Goal: Transaction & Acquisition: Obtain resource

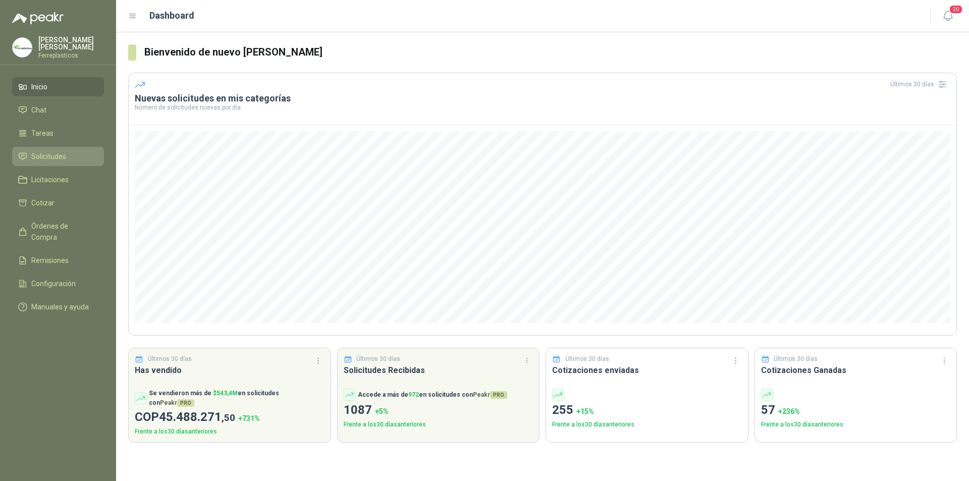
click at [68, 154] on li "Solicitudes" at bounding box center [58, 156] width 80 height 11
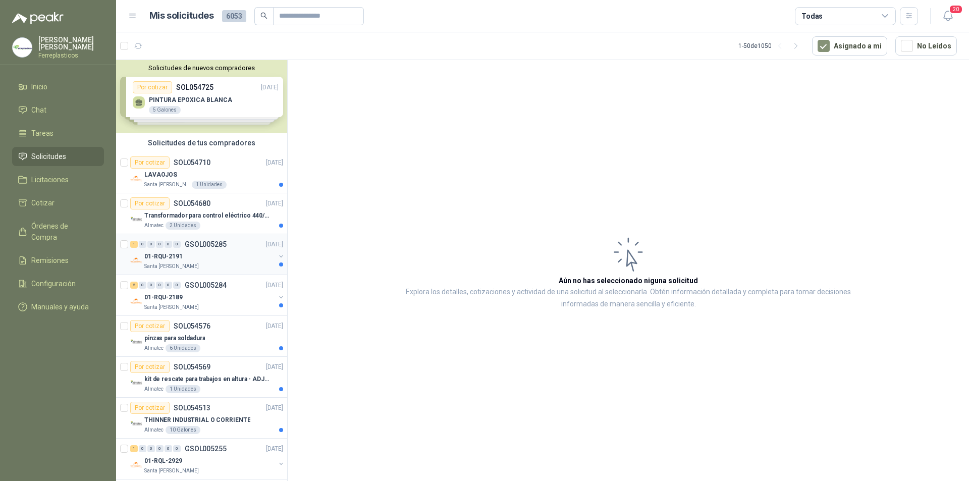
click at [242, 268] on div "Santa [PERSON_NAME]" at bounding box center [209, 266] width 131 height 8
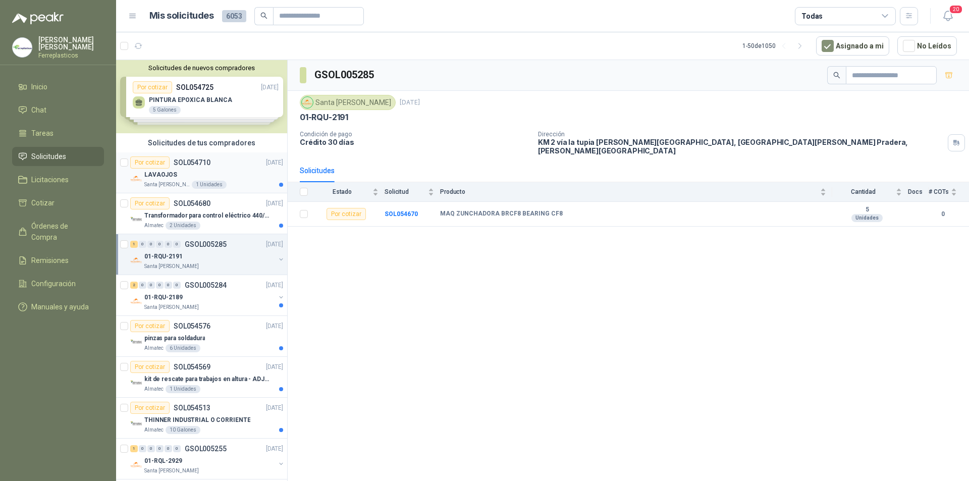
click at [235, 174] on div "LAVAOJOS" at bounding box center [213, 174] width 139 height 12
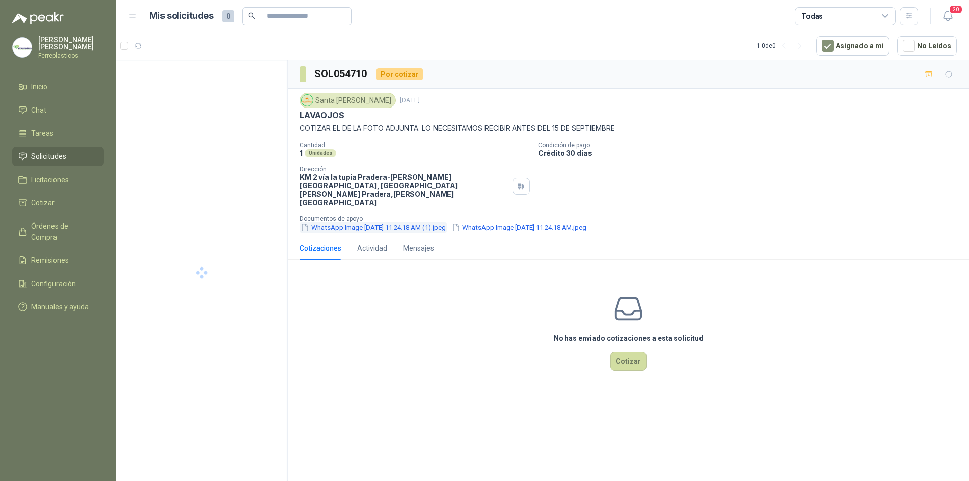
click at [425, 222] on button "WhatsApp Image 2025-09-03 at 11.24.18 AM (1).jpeg" at bounding box center [373, 227] width 147 height 11
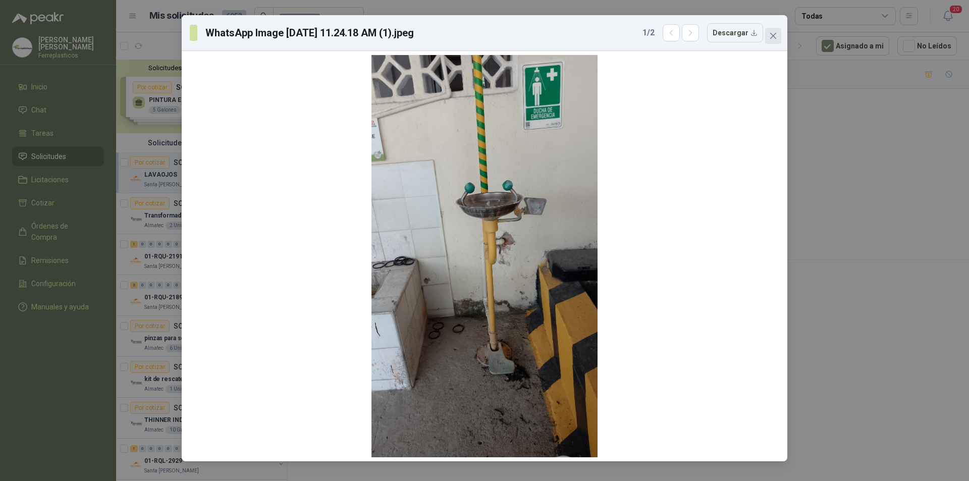
click at [779, 38] on span "Close" at bounding box center [773, 36] width 16 height 8
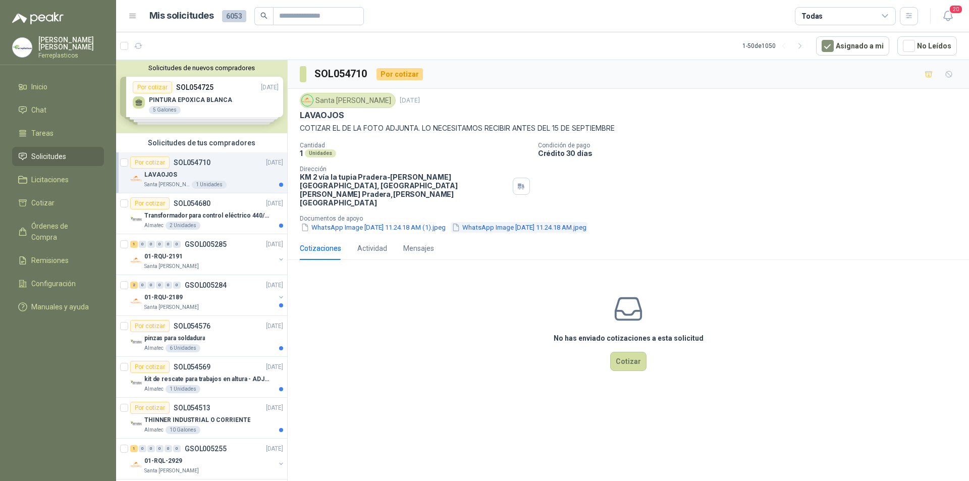
click at [516, 222] on button "WhatsApp Image 2025-09-03 at 11.24.18 AM.jpeg" at bounding box center [518, 227] width 137 height 11
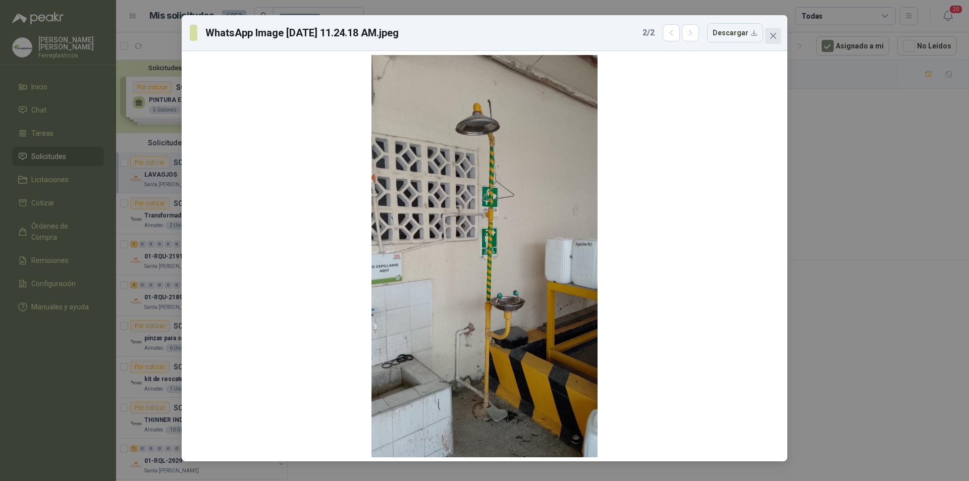
click at [773, 37] on icon "close" at bounding box center [773, 36] width 8 height 8
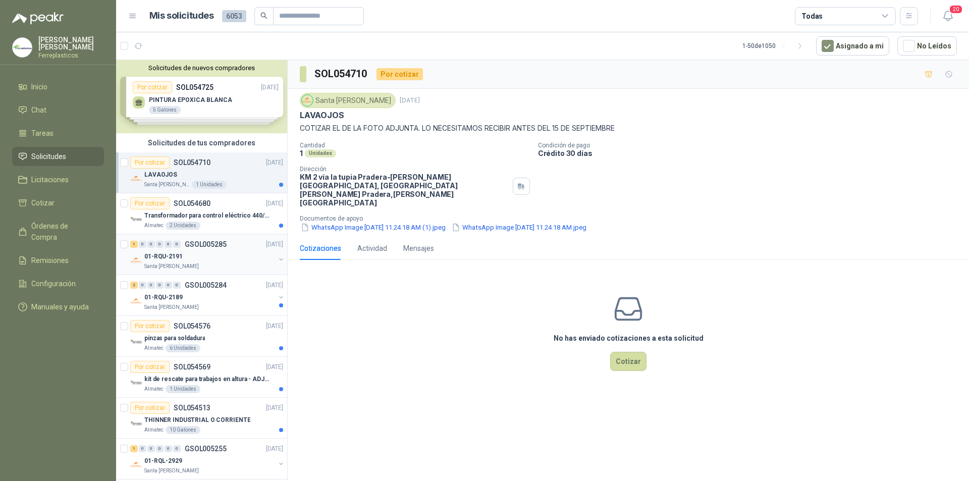
click at [228, 249] on div "1 0 0 0 0 0 GSOL005285 02/09/25" at bounding box center [207, 244] width 155 height 12
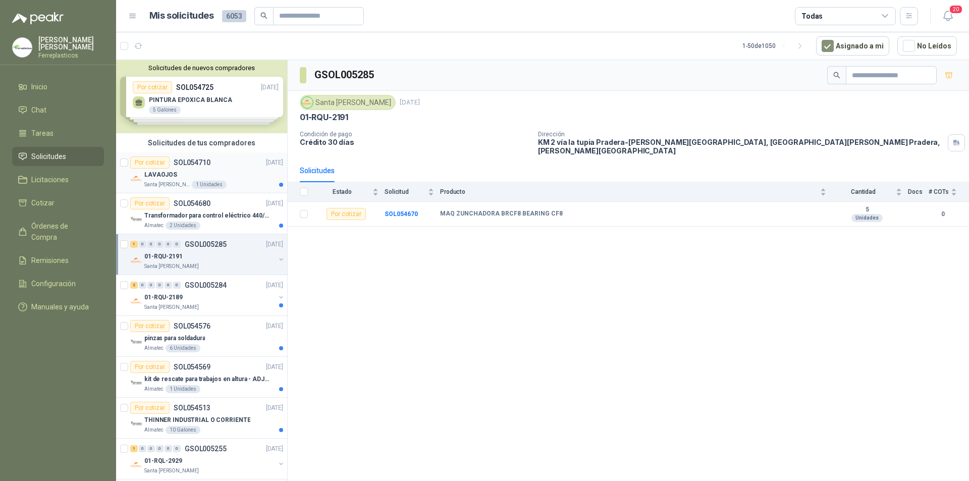
click at [245, 178] on div "LAVAOJOS" at bounding box center [213, 174] width 139 height 12
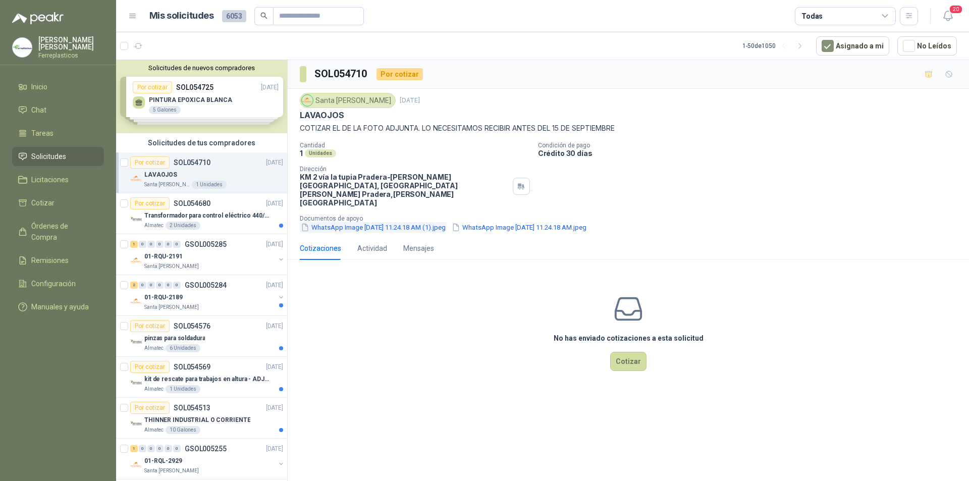
click at [438, 222] on button "WhatsApp Image 2025-09-03 at 11.24.18 AM (1).jpeg" at bounding box center [373, 227] width 147 height 11
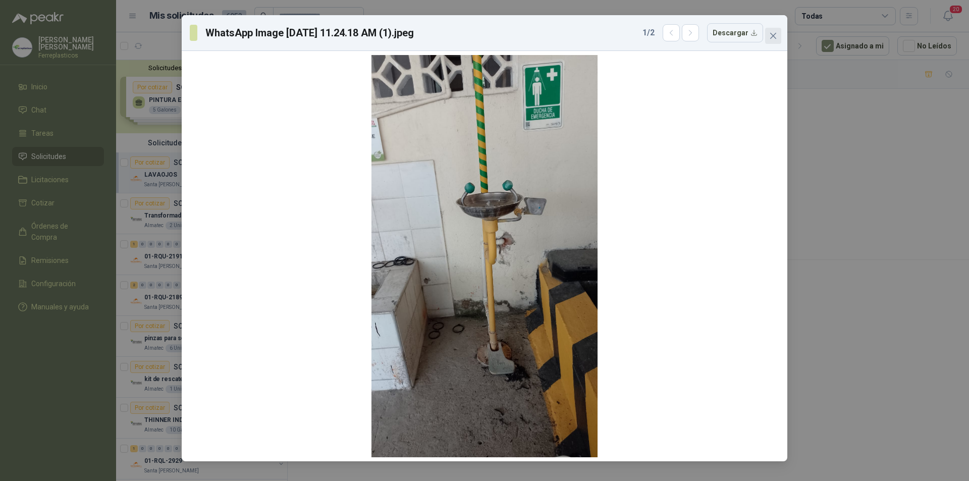
click at [774, 37] on icon "close" at bounding box center [773, 36] width 6 height 6
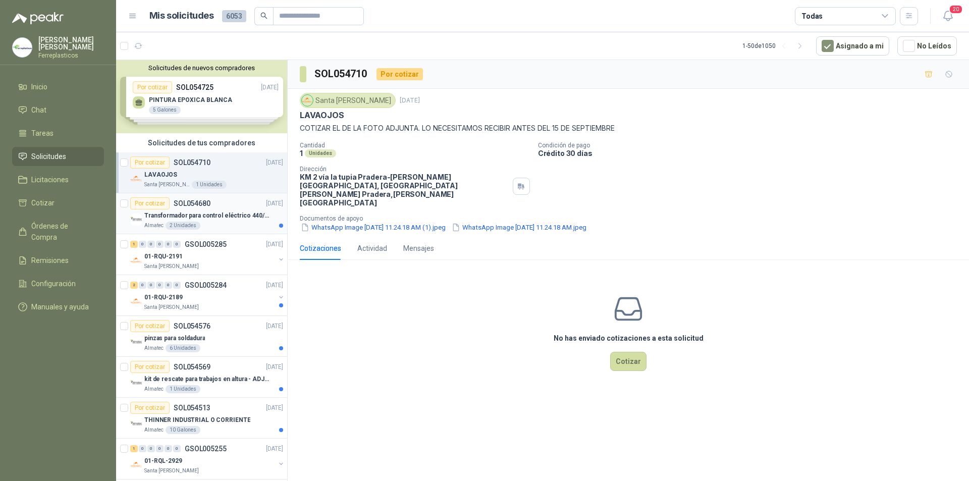
click at [236, 214] on p "Transformador para control eléctrico 440/220/110 - 45O VA." at bounding box center [207, 216] width 126 height 10
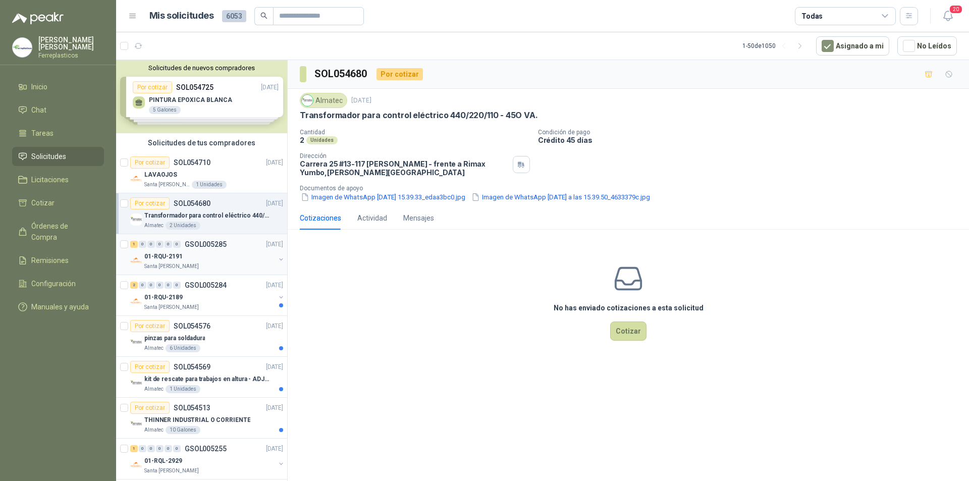
click at [244, 255] on div "01-RQU-2191" at bounding box center [209, 256] width 131 height 12
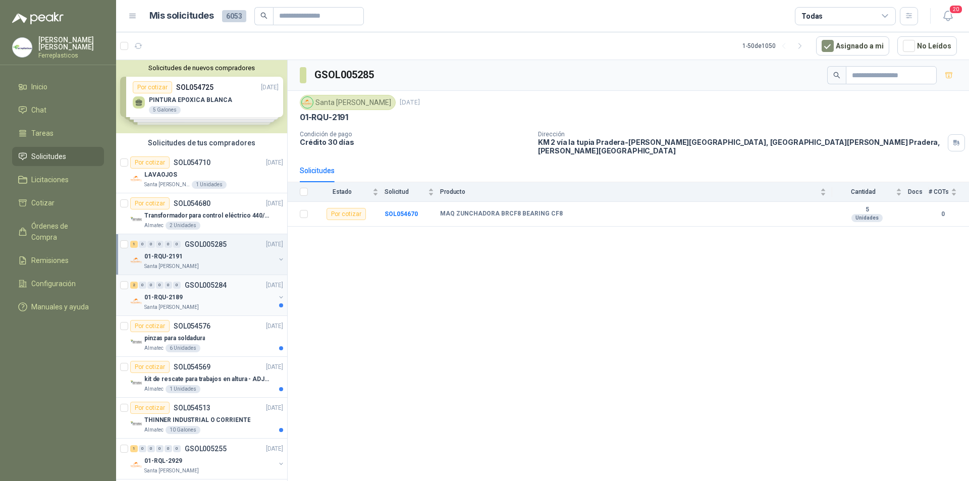
click at [223, 301] on div "01-RQU-2189" at bounding box center [209, 297] width 131 height 12
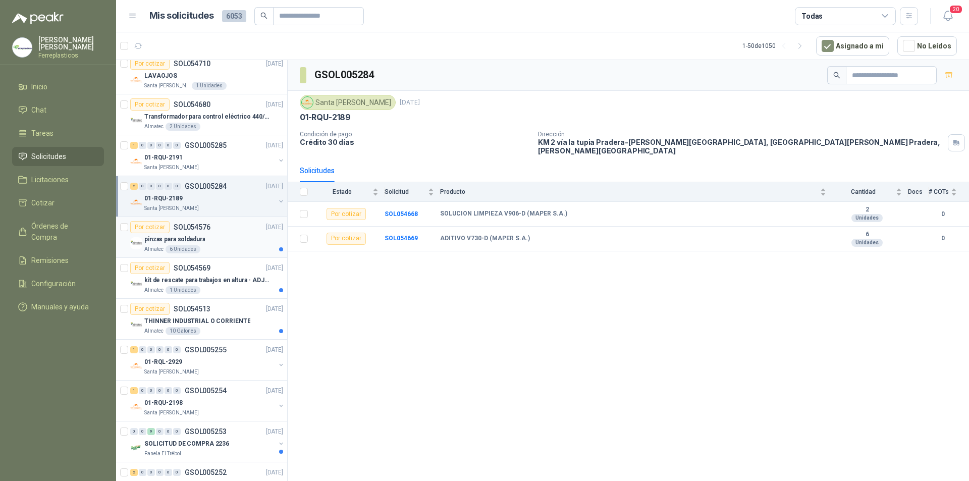
scroll to position [101, 0]
click at [243, 361] on div "01-RQL-2929" at bounding box center [209, 360] width 131 height 12
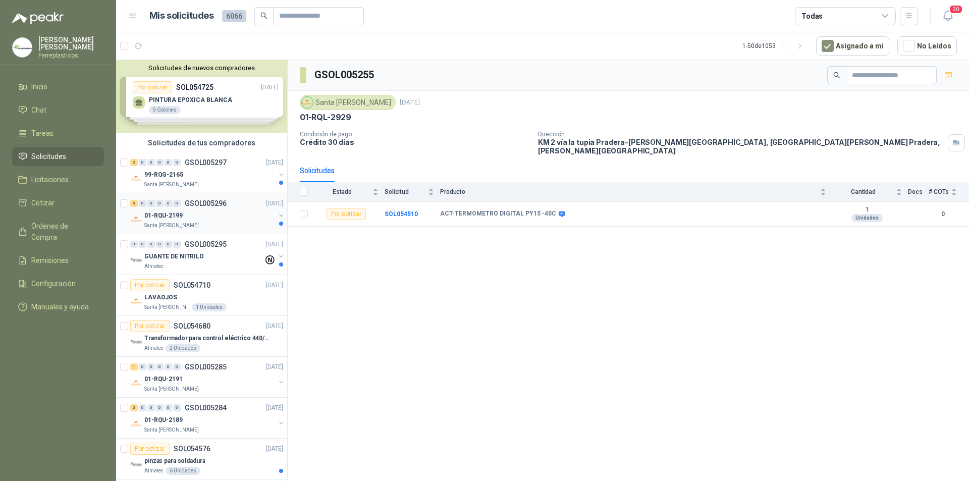
click at [239, 220] on div "01-RQU-2199" at bounding box center [209, 215] width 131 height 12
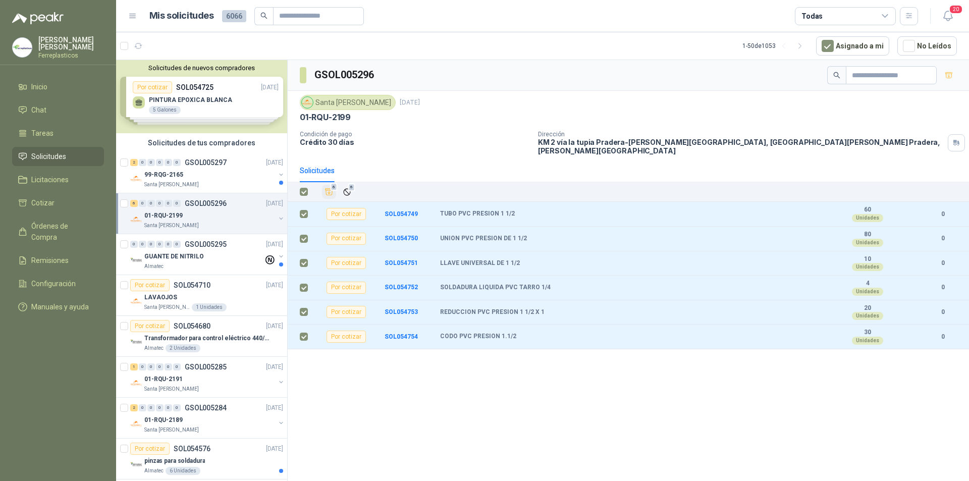
click at [327, 187] on icon "Añadir" at bounding box center [328, 191] width 9 height 9
click at [226, 164] on div "2 0 0 0 0 0 GSOL005297 [DATE]" at bounding box center [207, 162] width 155 height 12
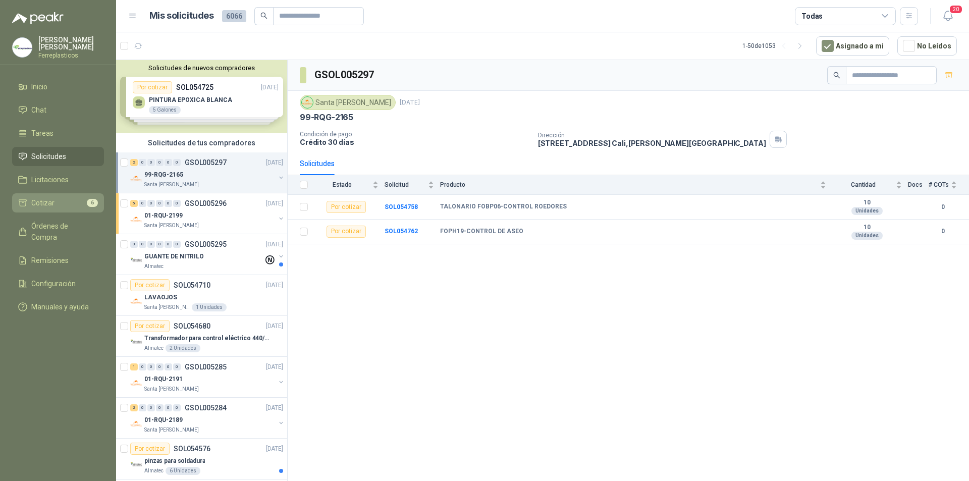
click at [60, 199] on li "Cotizar 6" at bounding box center [58, 202] width 80 height 11
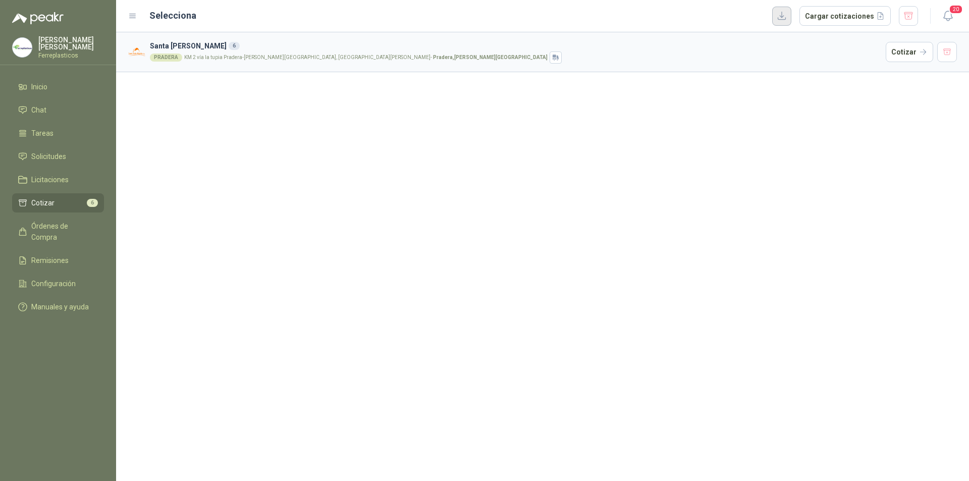
click at [791, 19] on button "button" at bounding box center [781, 16] width 19 height 19
click at [857, 7] on button "Cargar cotizaciones" at bounding box center [844, 16] width 91 height 20
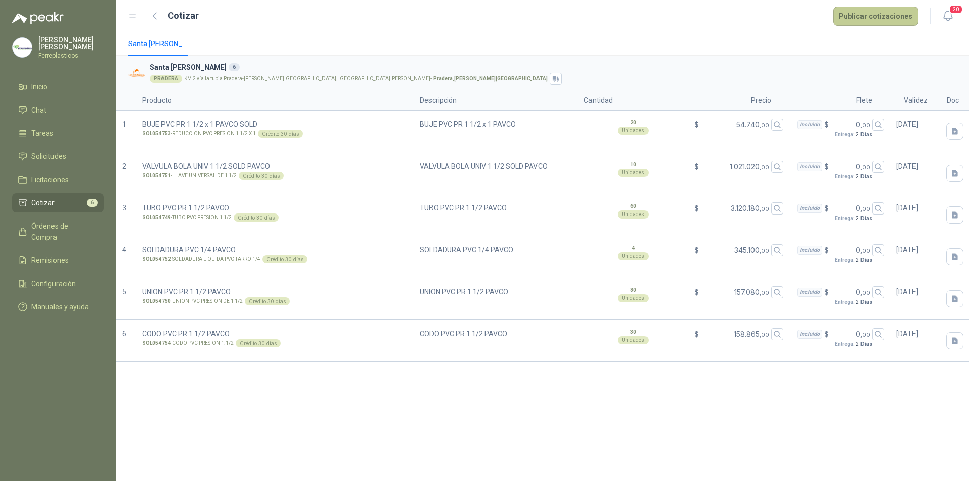
click at [883, 16] on button "Publicar cotizaciones" at bounding box center [875, 16] width 85 height 19
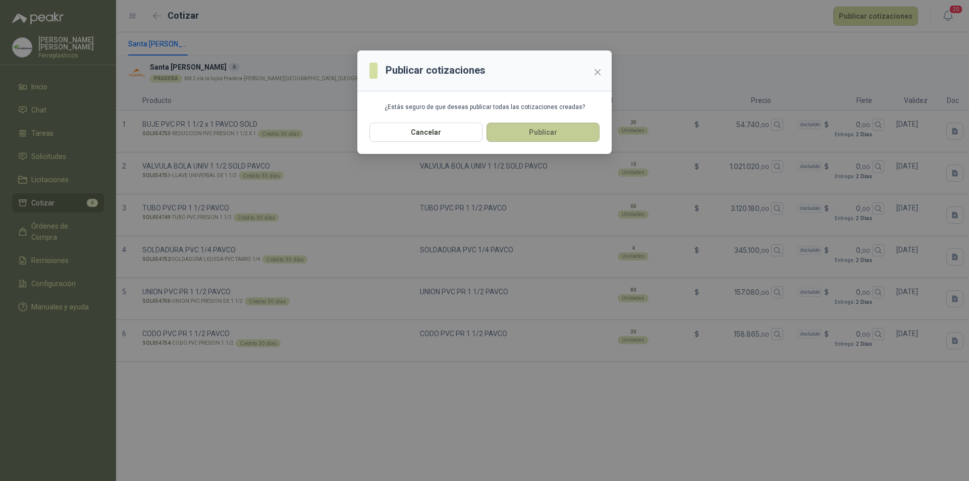
click at [548, 131] on button "Publicar" at bounding box center [542, 132] width 113 height 19
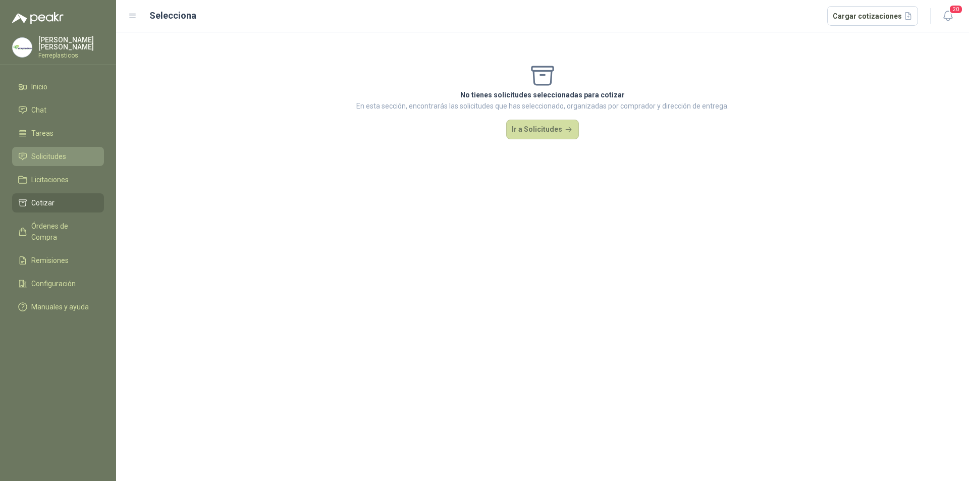
click at [70, 153] on li "Solicitudes" at bounding box center [58, 156] width 80 height 11
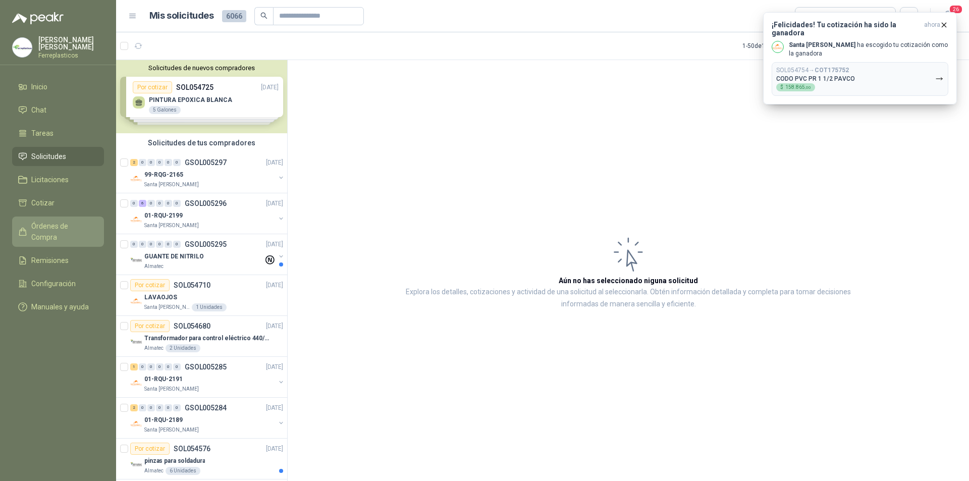
drag, startPoint x: 45, startPoint y: 225, endPoint x: 54, endPoint y: 214, distance: 14.3
click at [46, 225] on span "Órdenes de Compra" at bounding box center [62, 231] width 63 height 22
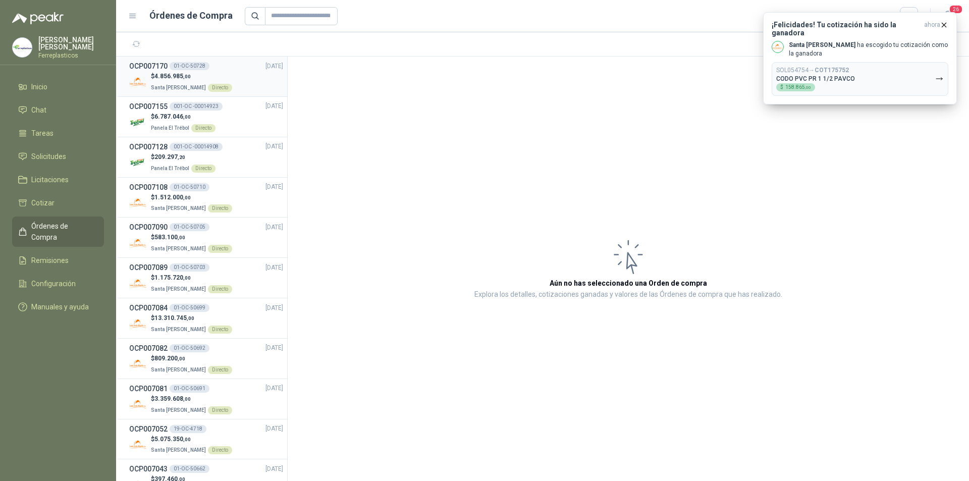
click at [235, 77] on div "$ 4.856.985 ,00 Santa [PERSON_NAME] Directo" at bounding box center [206, 82] width 154 height 21
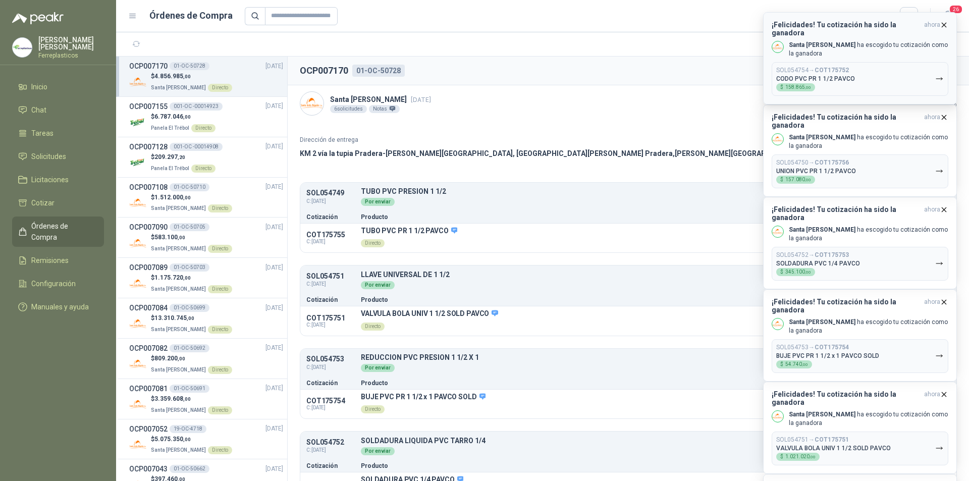
click at [946, 24] on icon "button" at bounding box center [943, 25] width 9 height 9
click at [945, 25] on icon "button" at bounding box center [943, 25] width 9 height 9
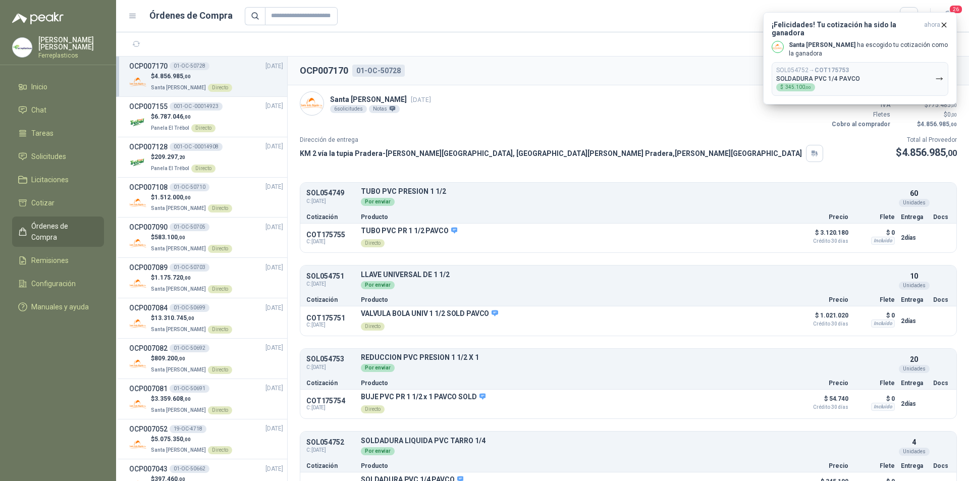
click at [647, 29] on header "Órdenes de Compra 26" at bounding box center [542, 16] width 852 height 32
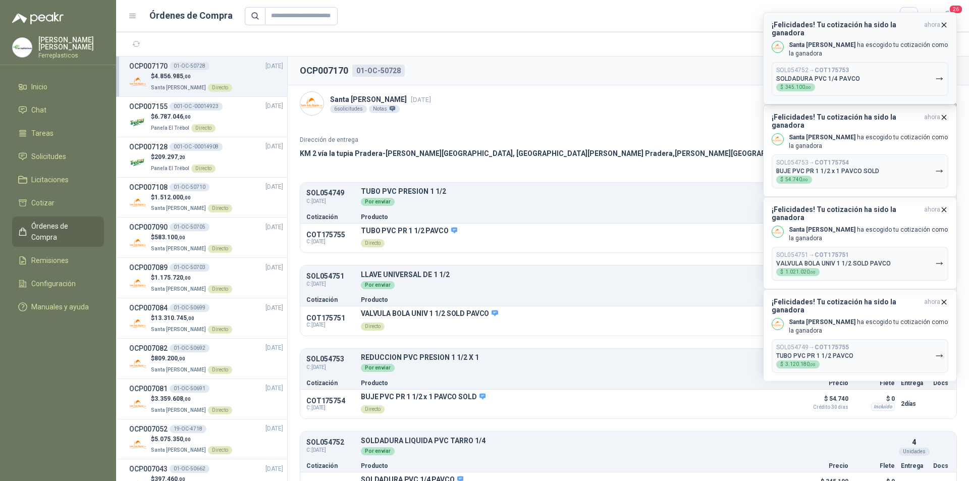
click at [944, 25] on icon "button" at bounding box center [943, 25] width 9 height 9
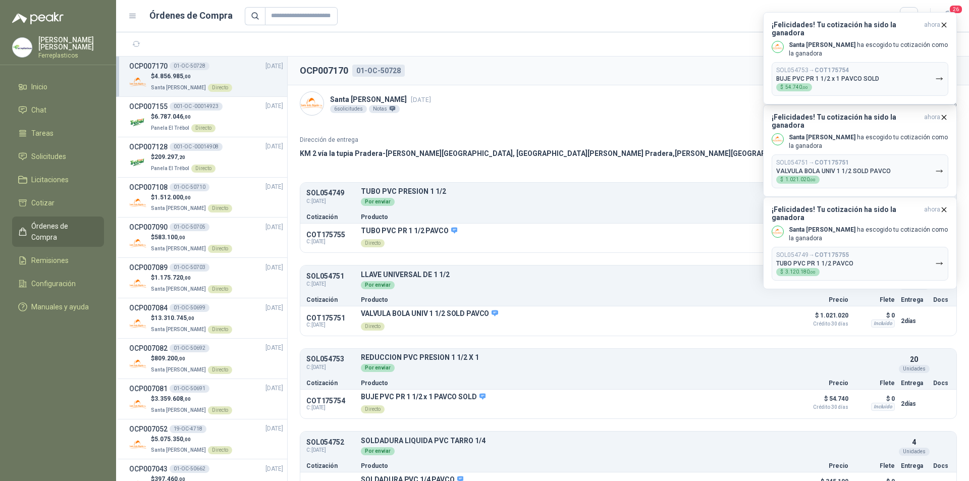
click at [944, 24] on icon "button" at bounding box center [944, 25] width 4 height 4
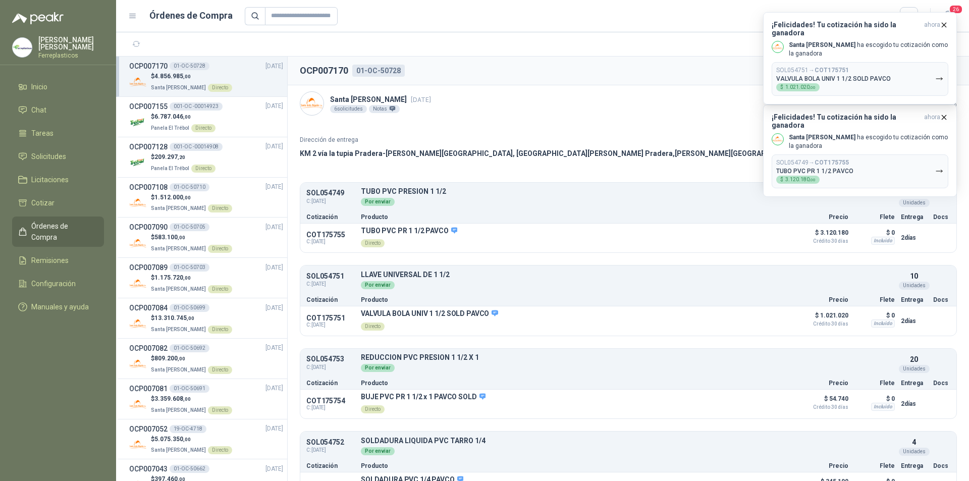
click at [944, 24] on icon "button" at bounding box center [944, 25] width 4 height 4
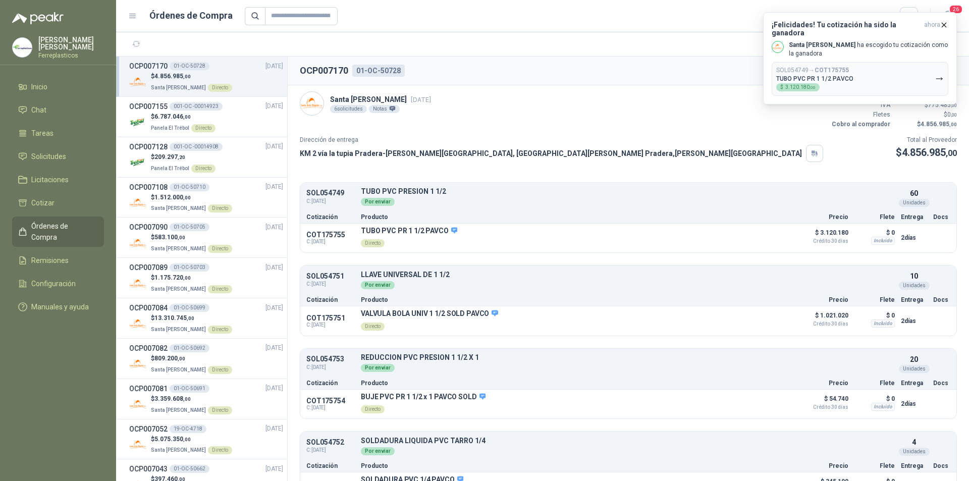
click at [944, 24] on icon "button" at bounding box center [944, 25] width 4 height 4
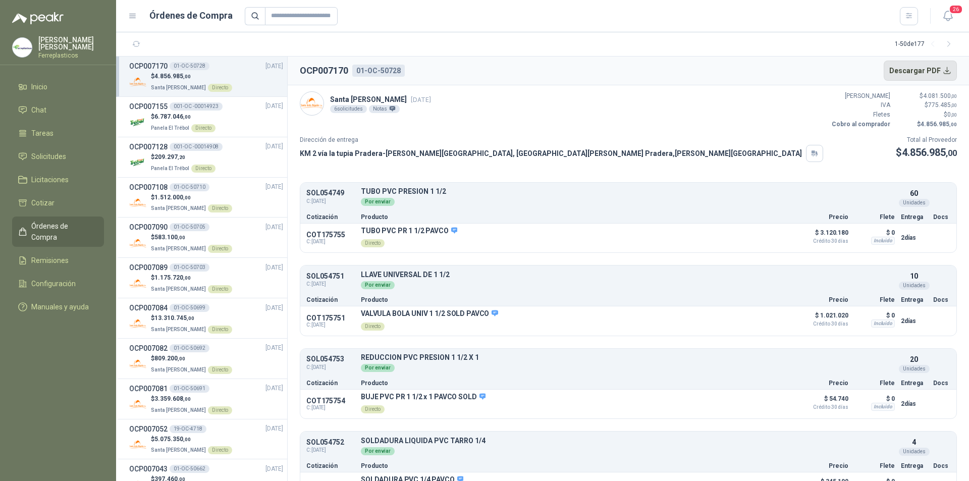
click at [920, 69] on button "Descargar PDF" at bounding box center [920, 71] width 74 height 20
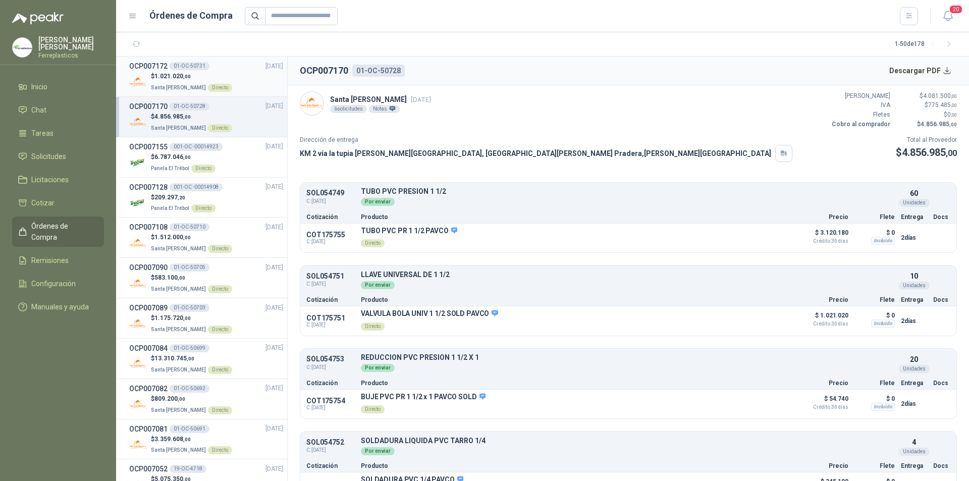
click at [230, 77] on div "$ 1.021.020 ,00 Santa Anita Napoles Directo" at bounding box center [206, 82] width 154 height 21
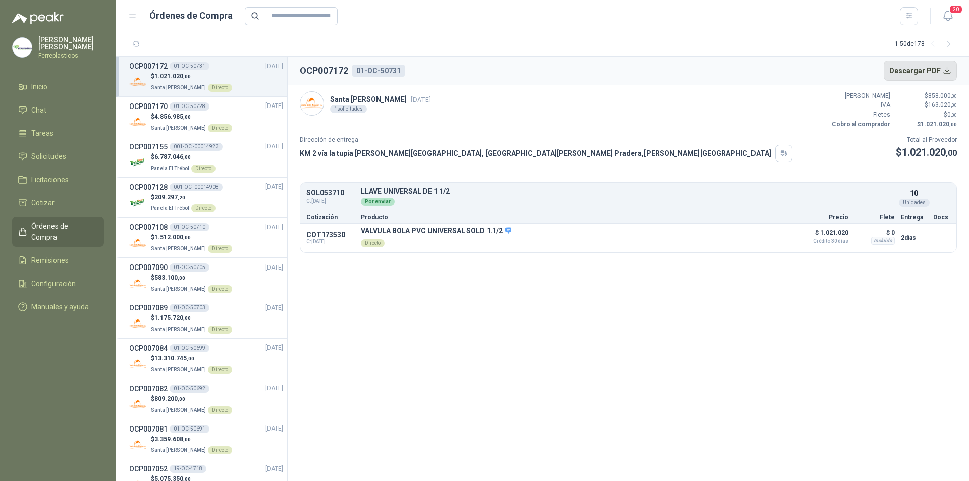
click at [909, 68] on button "Descargar PDF" at bounding box center [920, 71] width 74 height 20
click at [392, 297] on section "OCP007172 01-OC-50731 Descargar PDF Santa Anita Napoles 3 sept, 2025 1 solicitu…" at bounding box center [628, 268] width 681 height 424
click at [45, 90] on link "Inicio" at bounding box center [58, 86] width 92 height 19
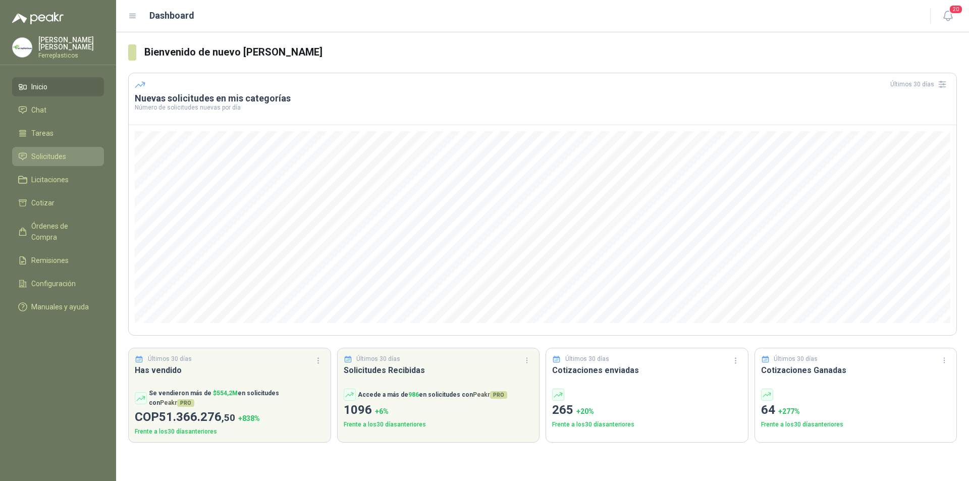
click at [74, 157] on li "Solicitudes" at bounding box center [58, 156] width 80 height 11
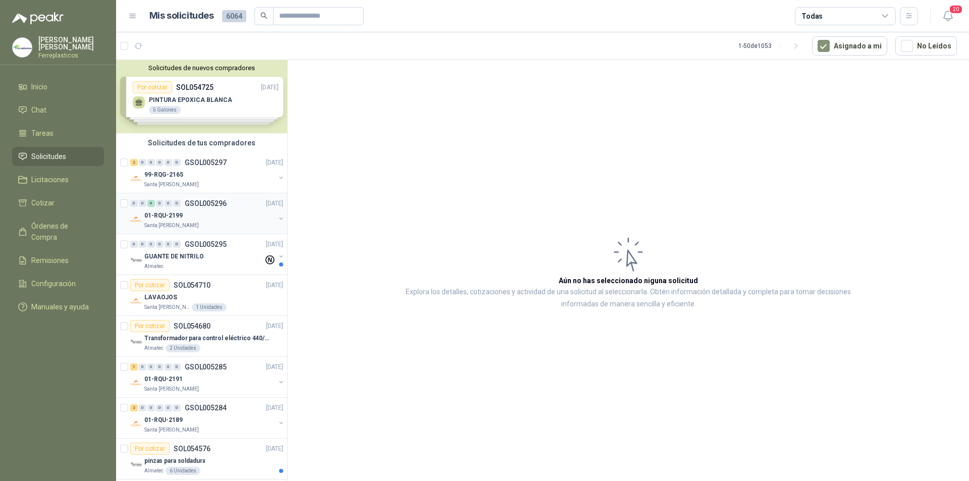
click at [239, 212] on div "01-RQU-2199" at bounding box center [209, 215] width 131 height 12
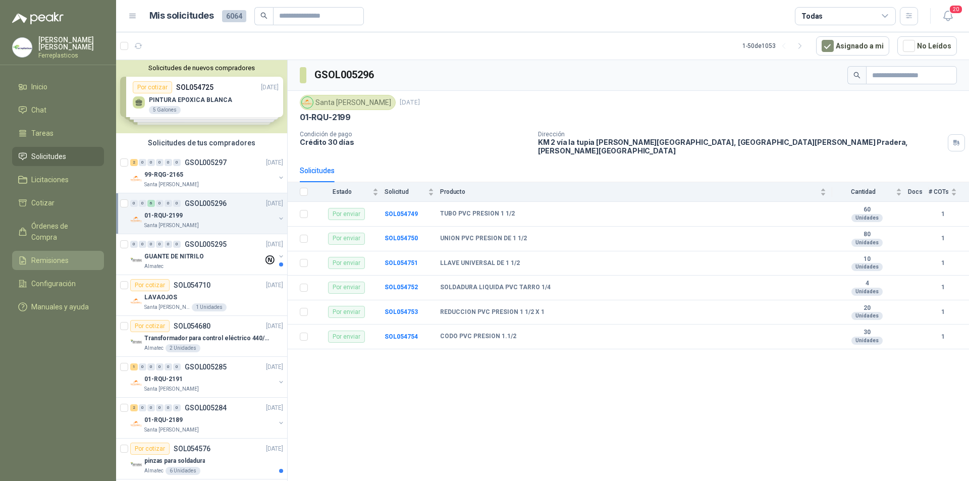
click at [39, 255] on span "Remisiones" at bounding box center [49, 260] width 37 height 11
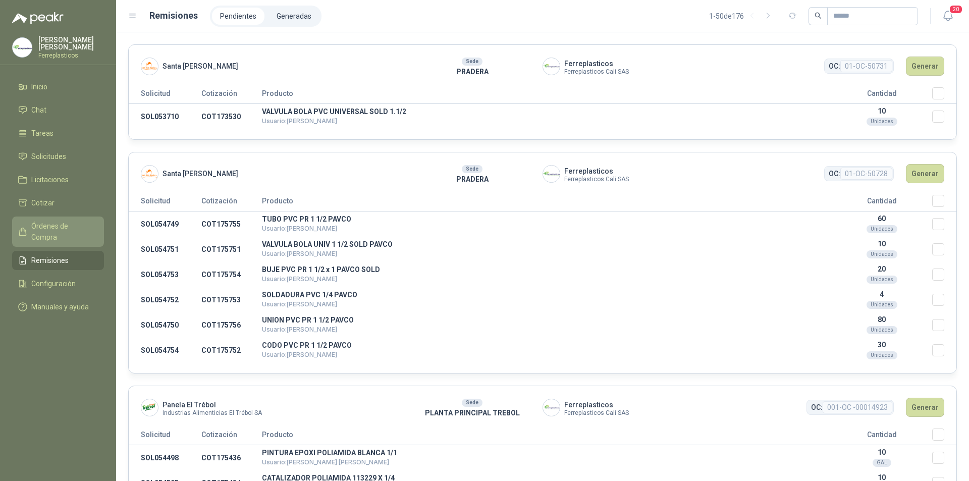
click at [55, 217] on link "Órdenes de Compra" at bounding box center [58, 231] width 92 height 30
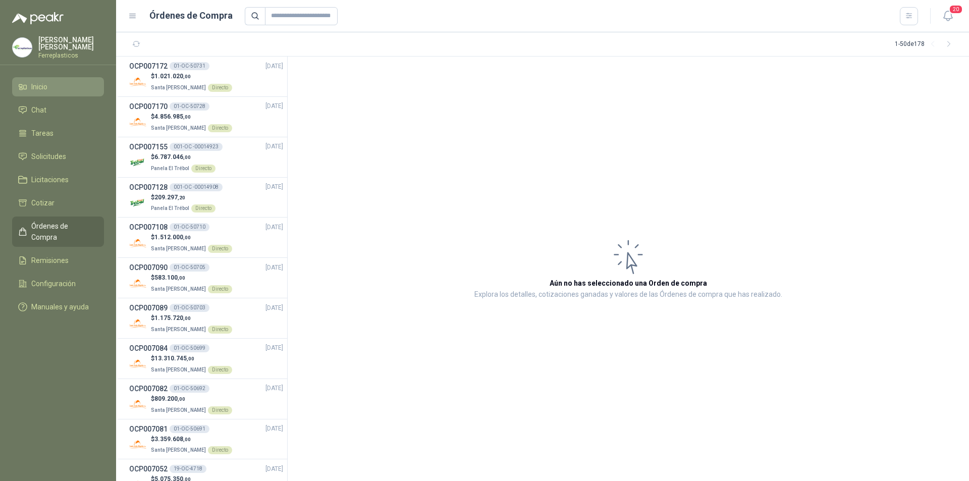
click at [51, 87] on li "Inicio" at bounding box center [58, 86] width 80 height 11
